Goal: Information Seeking & Learning: Learn about a topic

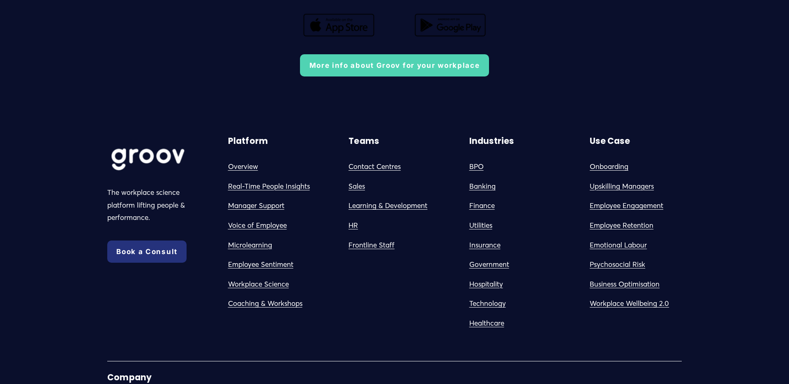
scroll to position [1918, 0]
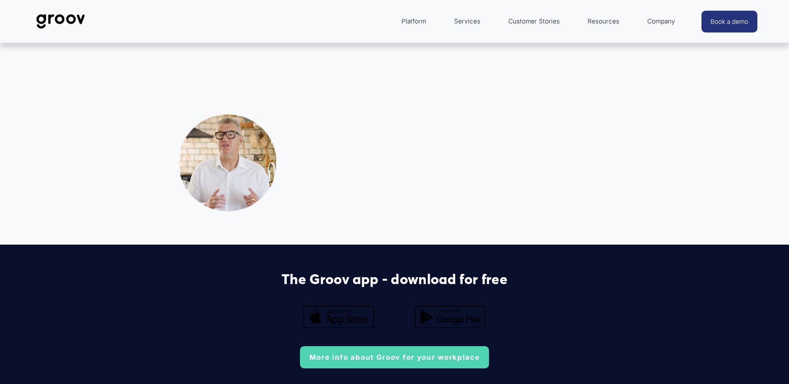
click at [363, 152] on div "“The things I learned all those years ago to get me well, everyone now needs fo…" at bounding box center [450, 176] width 334 height 83
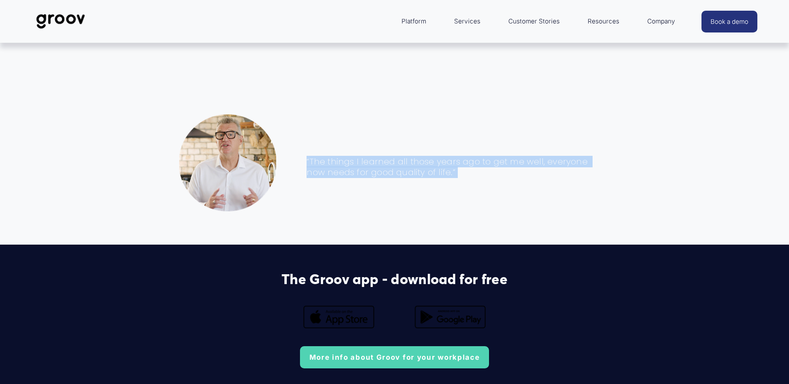
drag, startPoint x: 508, startPoint y: 182, endPoint x: 311, endPoint y: 115, distance: 208.4
click at [311, 115] on div "“The things I learned all those years ago to get me well, everyone now needs fo…" at bounding box center [450, 162] width 334 height 111
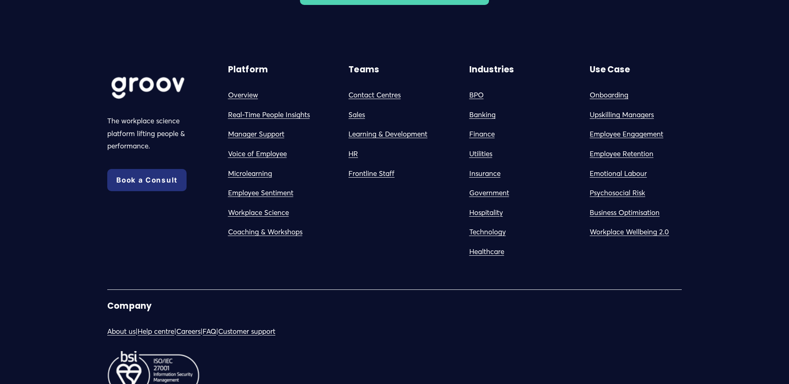
scroll to position [2278, 0]
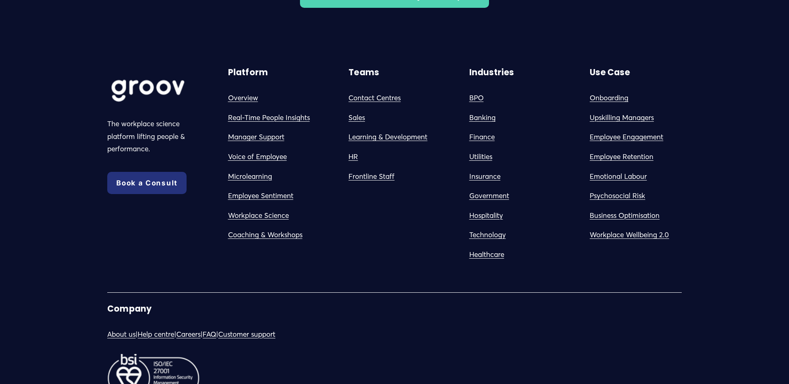
click at [199, 337] on link "Careers" at bounding box center [188, 334] width 24 height 13
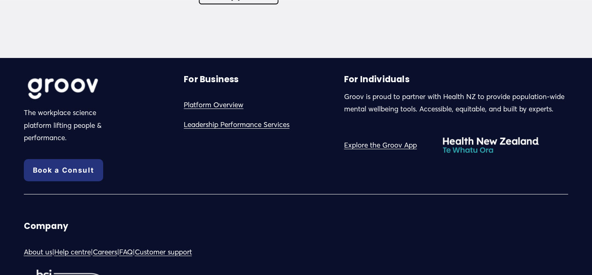
scroll to position [2207, 0]
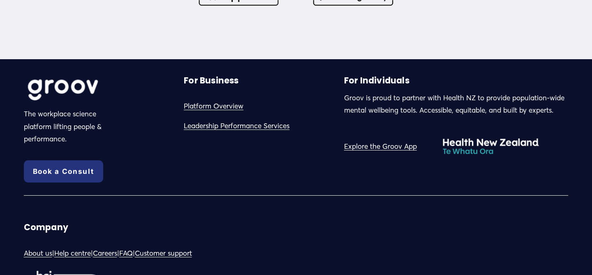
click at [224, 128] on link "Leadership Performance Services" at bounding box center [237, 126] width 106 height 13
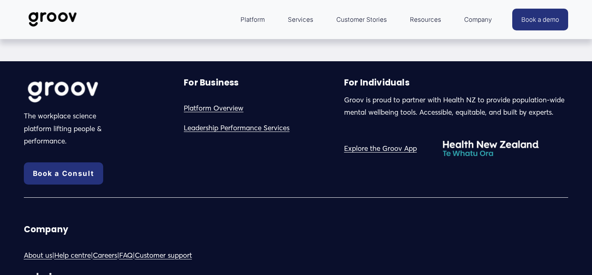
scroll to position [2207, 0]
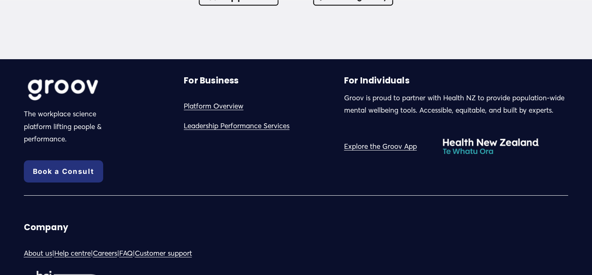
click at [217, 109] on link "Platform Overview" at bounding box center [214, 106] width 60 height 13
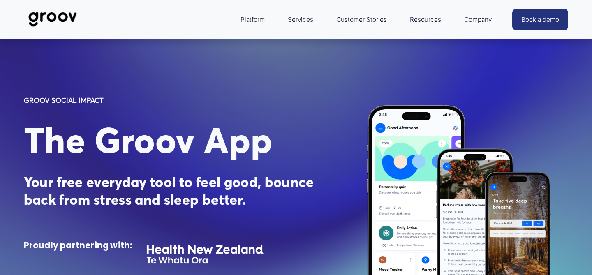
click at [47, 16] on img at bounding box center [53, 19] width 58 height 27
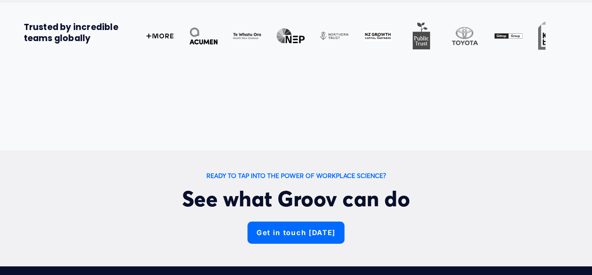
scroll to position [2995, 0]
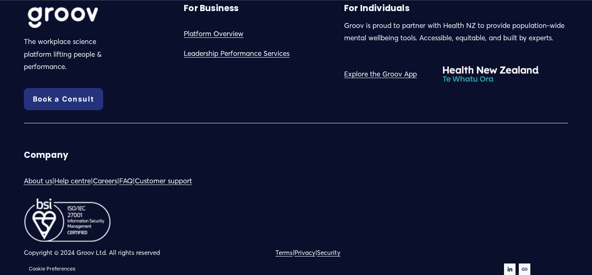
click at [383, 76] on link "Explore the Groov App" at bounding box center [380, 74] width 73 height 13
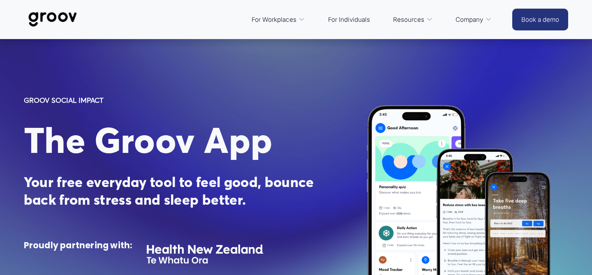
click at [0, 0] on span "Platform Overview" at bounding box center [0, 0] width 0 height 0
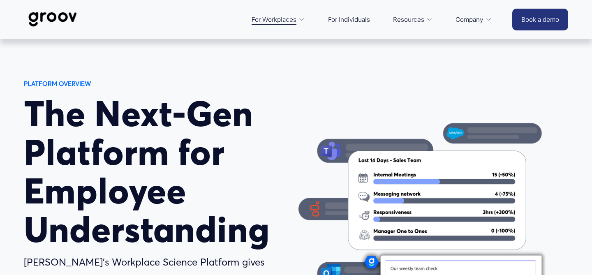
click at [0, 0] on span "Services" at bounding box center [0, 0] width 0 height 0
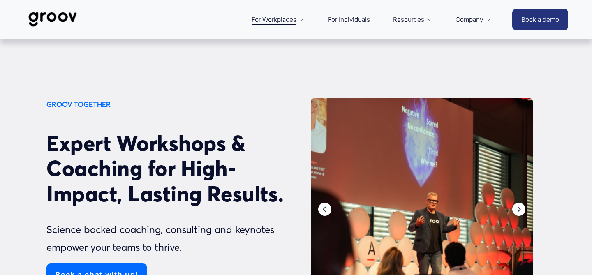
click at [351, 18] on link "For Individuals" at bounding box center [349, 19] width 50 height 19
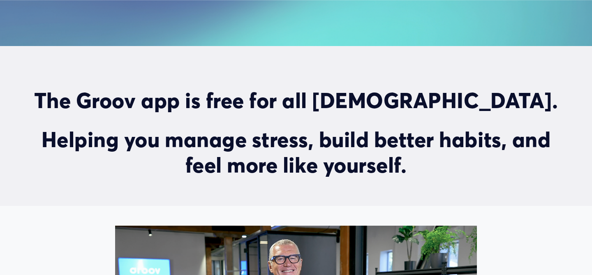
scroll to position [317, 0]
